Goal: Information Seeking & Learning: Check status

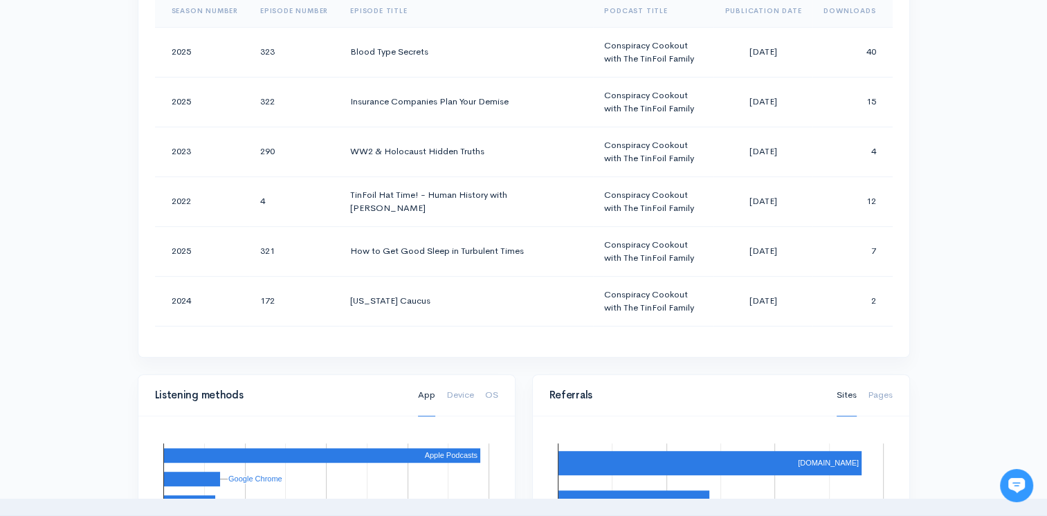
scroll to position [761, 0]
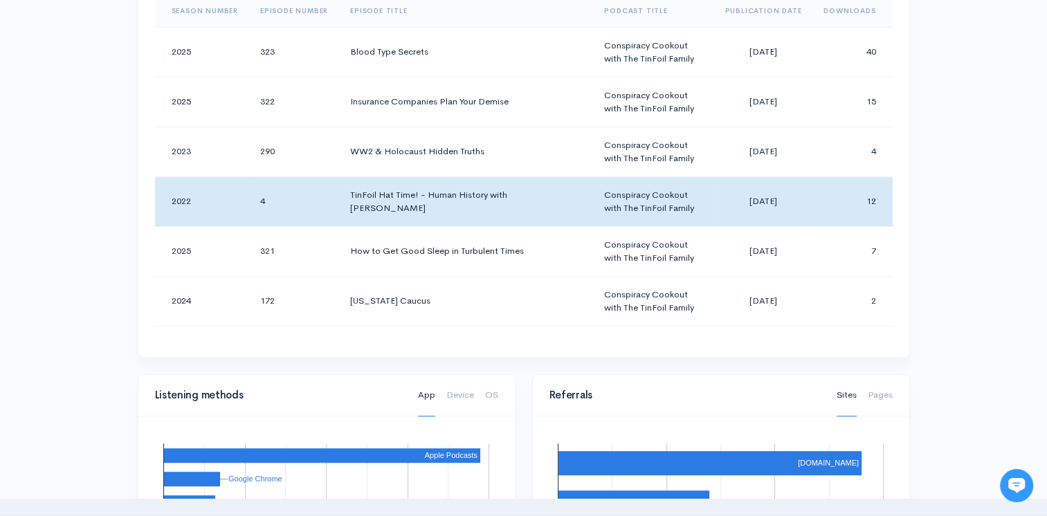
drag, startPoint x: 219, startPoint y: 176, endPoint x: 6, endPoint y: 170, distance: 213.2
click at [6, 170] on div "Help Notifications View all Your profile Team settings Default team Current Log…" at bounding box center [523, 219] width 1047 height 1961
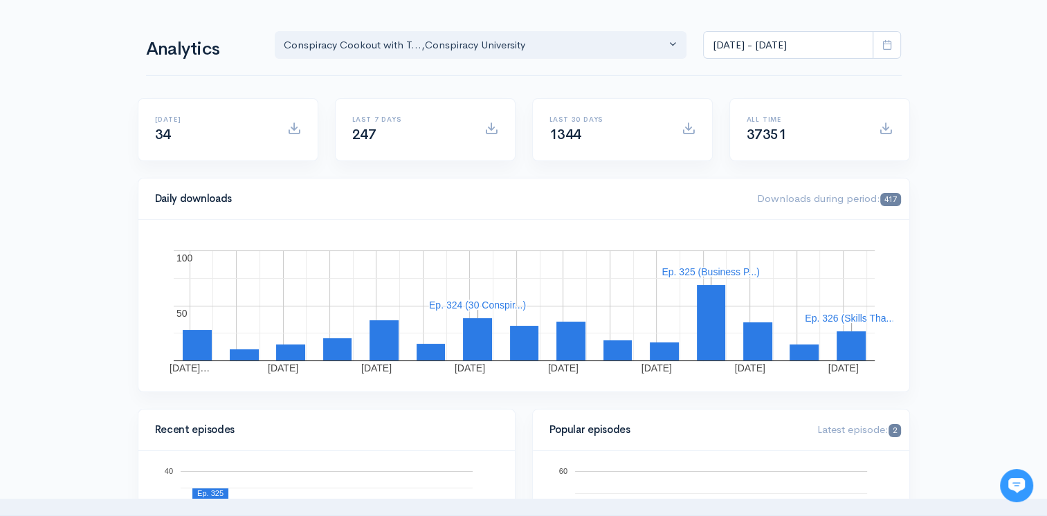
scroll to position [0, 0]
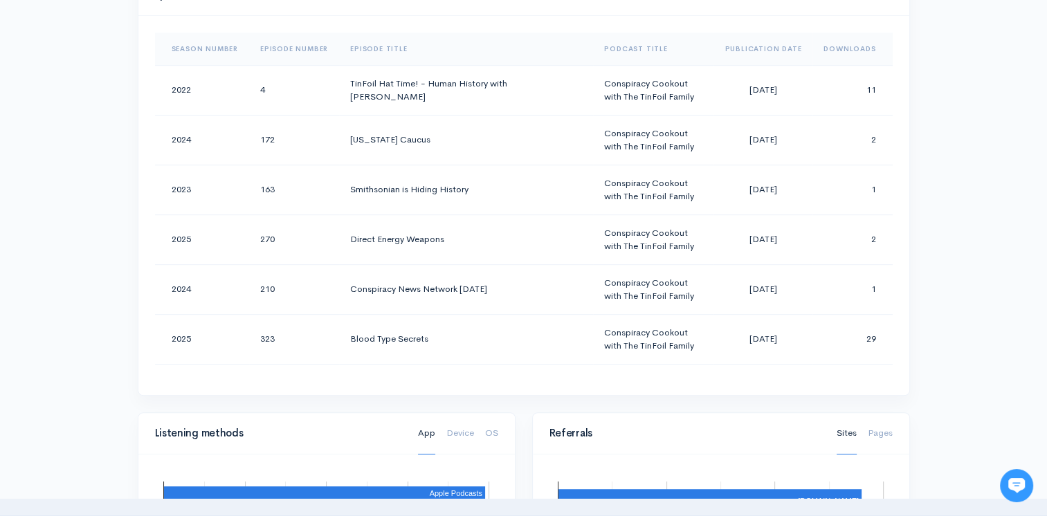
scroll to position [623, 0]
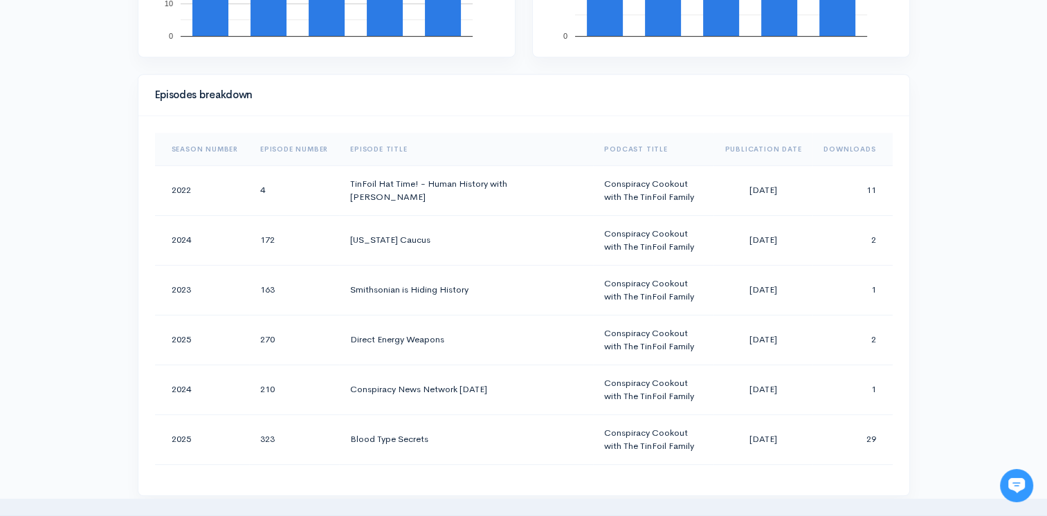
click at [835, 149] on th "Downloads" at bounding box center [852, 149] width 80 height 33
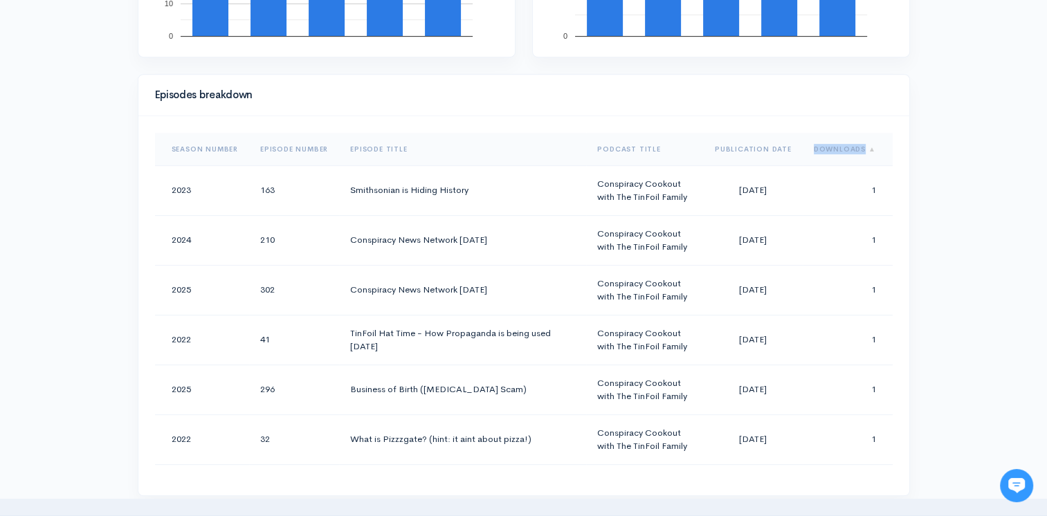
click at [835, 149] on th "Downloads" at bounding box center [848, 149] width 90 height 33
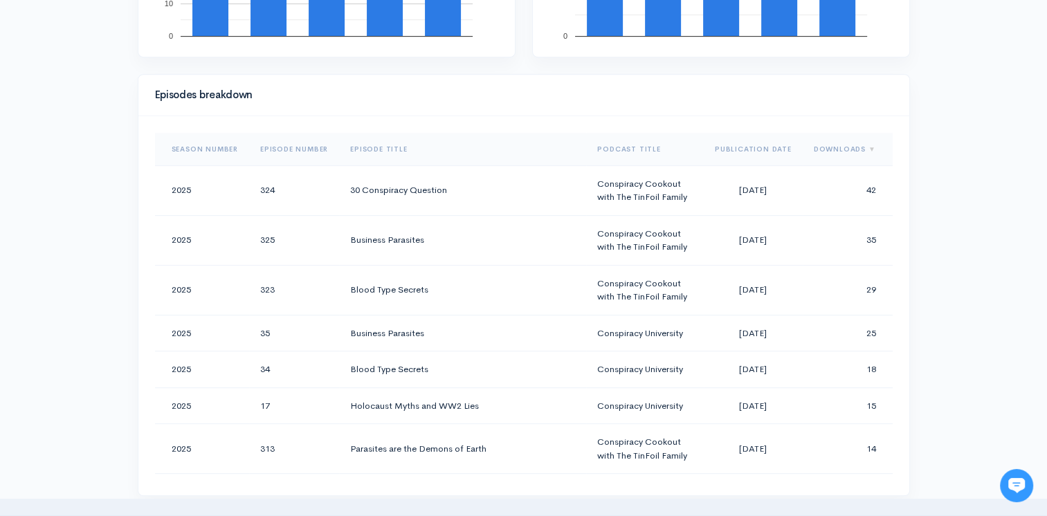
click at [988, 246] on div "Help Notifications View all Your profile Team settings Default team Current Log…" at bounding box center [523, 357] width 1047 height 1961
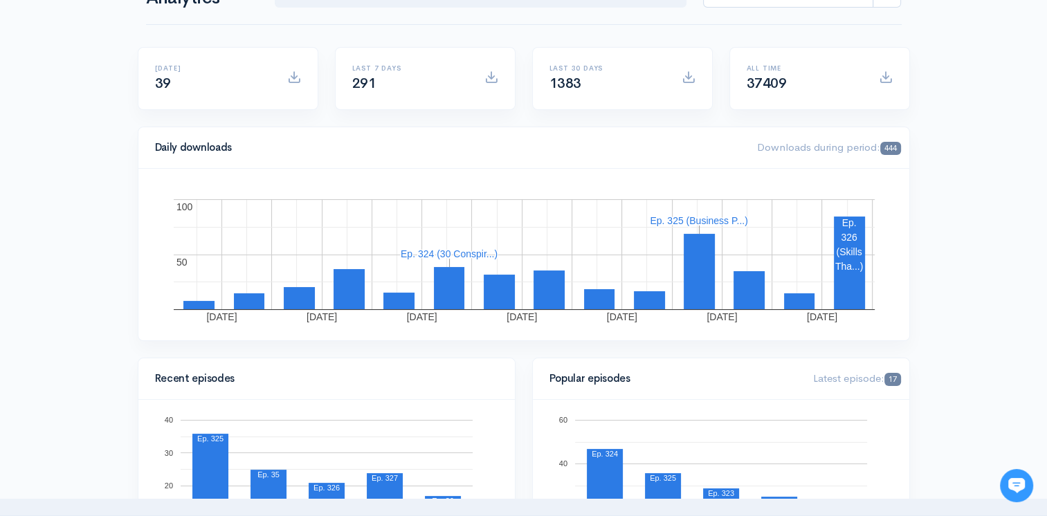
scroll to position [0, 0]
